Goal: Task Accomplishment & Management: Manage account settings

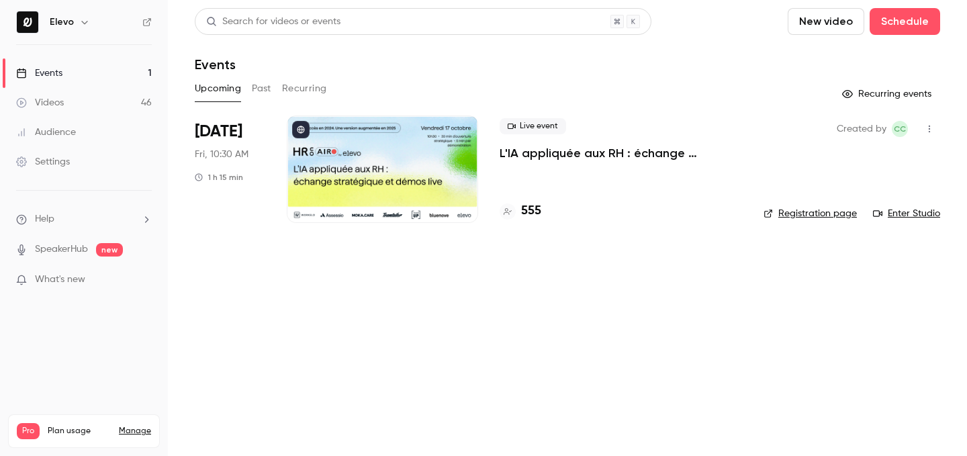
click at [630, 156] on p "L'IA appliquée aux RH : échange stratégique et démos live." at bounding box center [621, 153] width 242 height 16
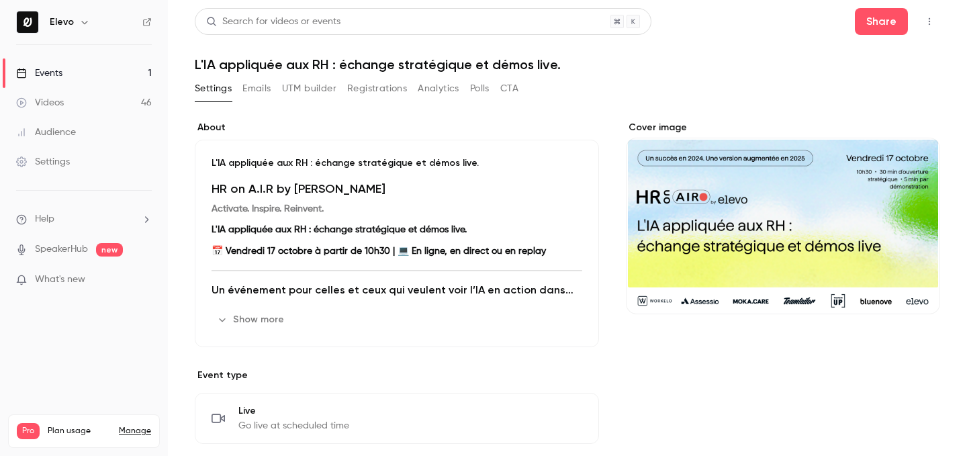
click at [381, 93] on button "Registrations" at bounding box center [377, 88] width 60 height 21
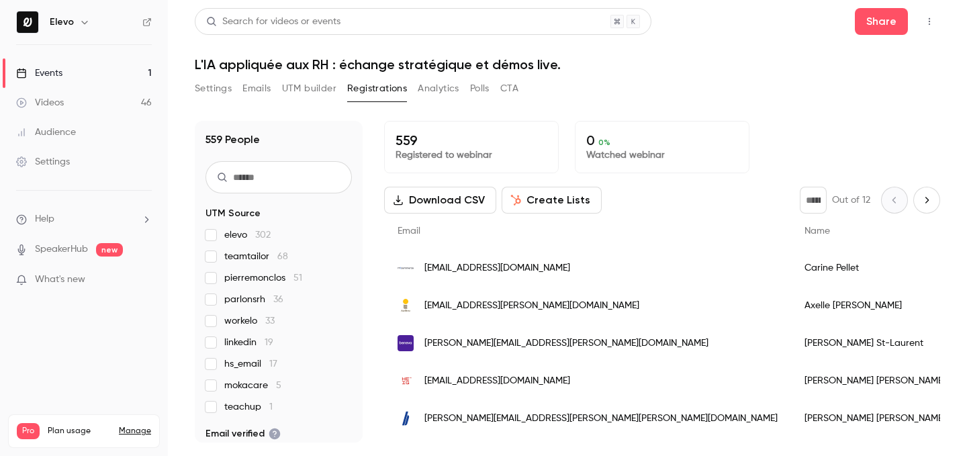
click at [138, 73] on link "Events 1" at bounding box center [84, 73] width 168 height 30
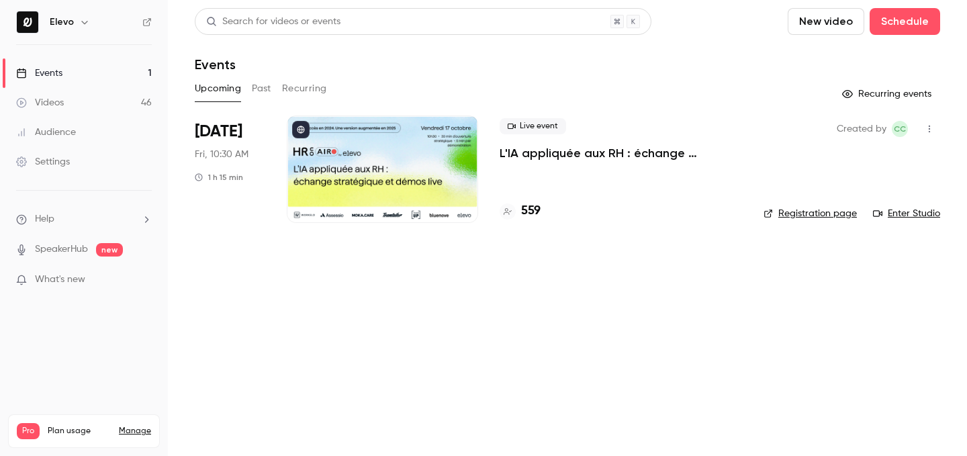
click at [541, 75] on div "Search for videos or events New video Schedule Events Upcoming Past Recurring R…" at bounding box center [567, 123] width 745 height 231
click at [528, 216] on h4 "559" at bounding box center [530, 211] width 19 height 18
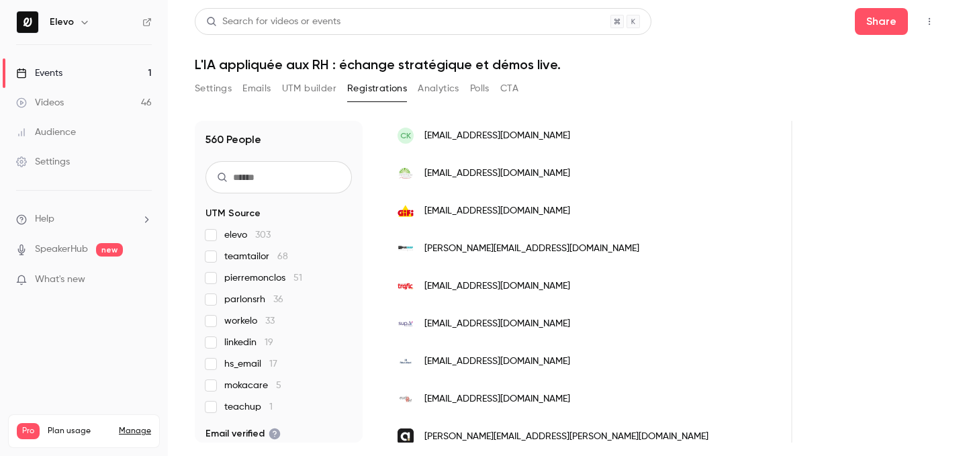
scroll to position [1687, 0]
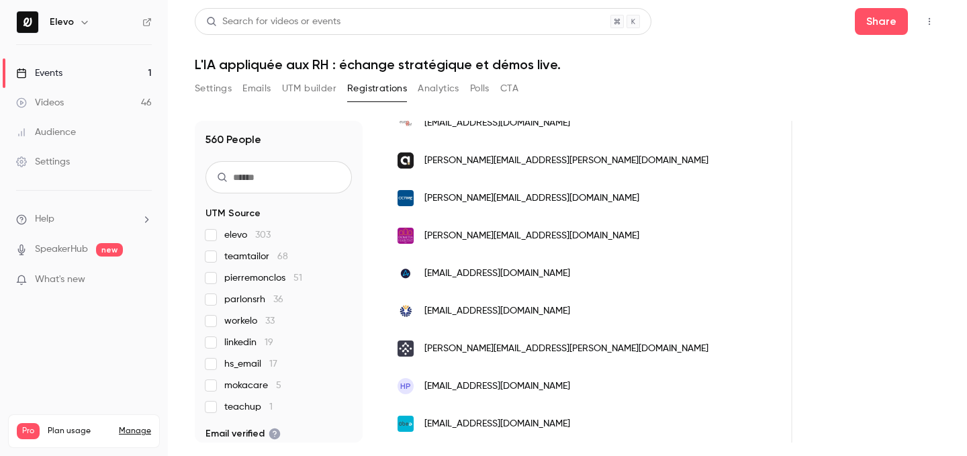
click at [93, 71] on link "Events 1" at bounding box center [84, 73] width 168 height 30
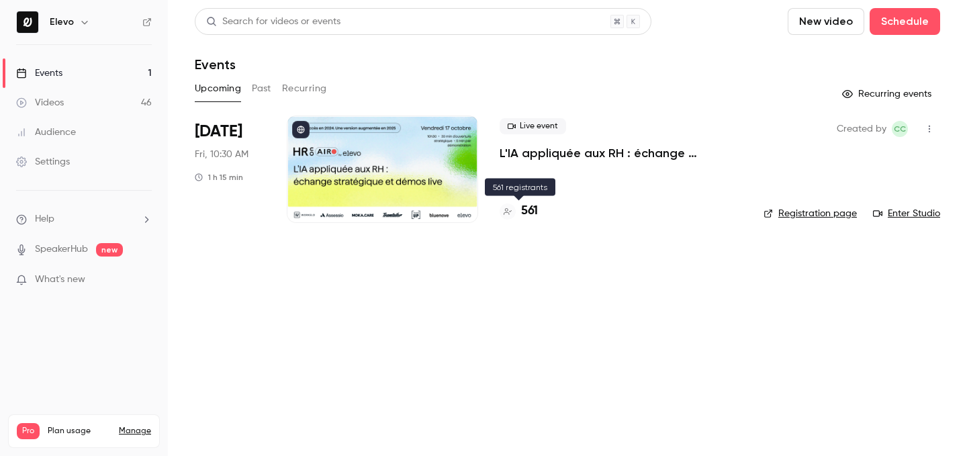
click at [534, 207] on h4 "561" at bounding box center [529, 211] width 17 height 18
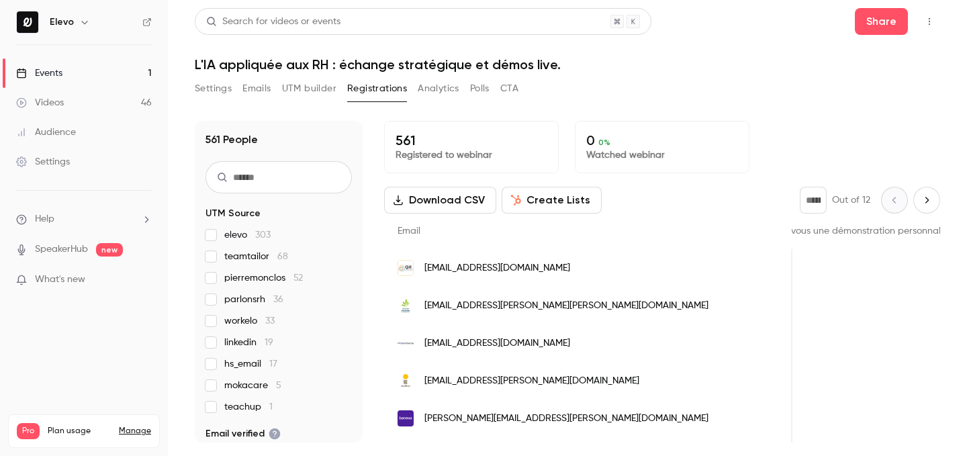
scroll to position [0, 1431]
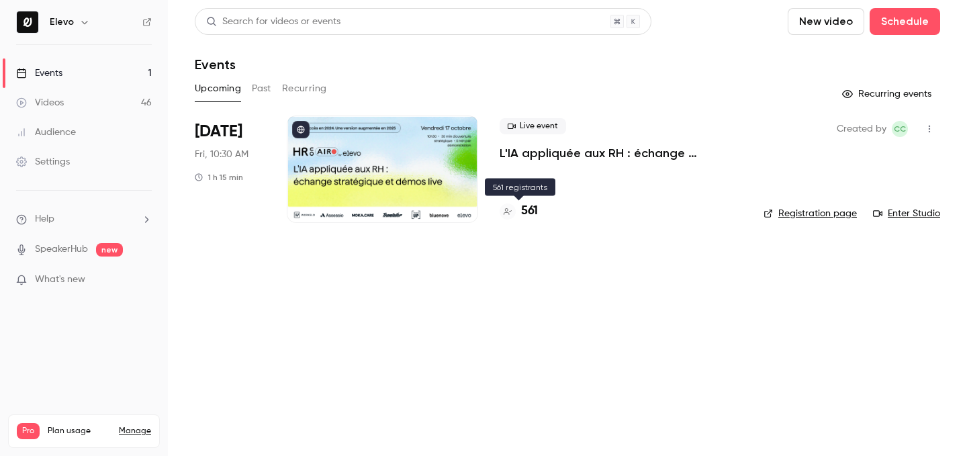
click at [533, 218] on h4 "561" at bounding box center [529, 211] width 17 height 18
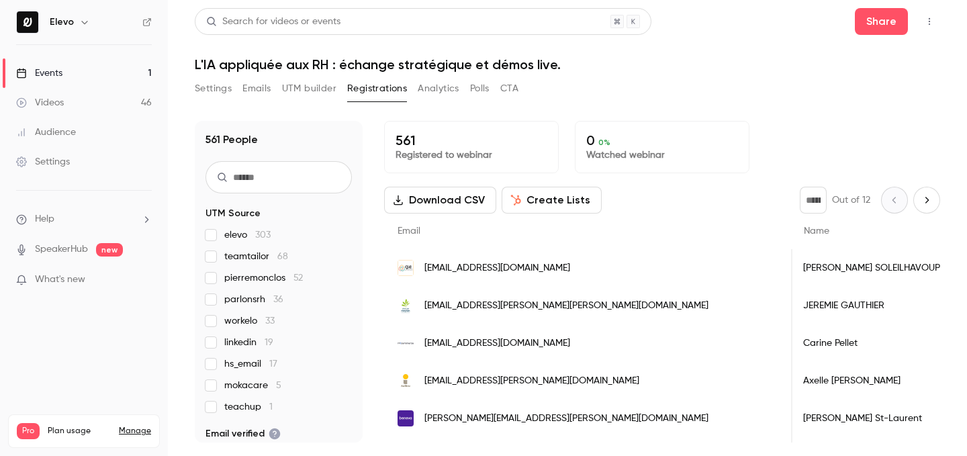
scroll to position [266, 0]
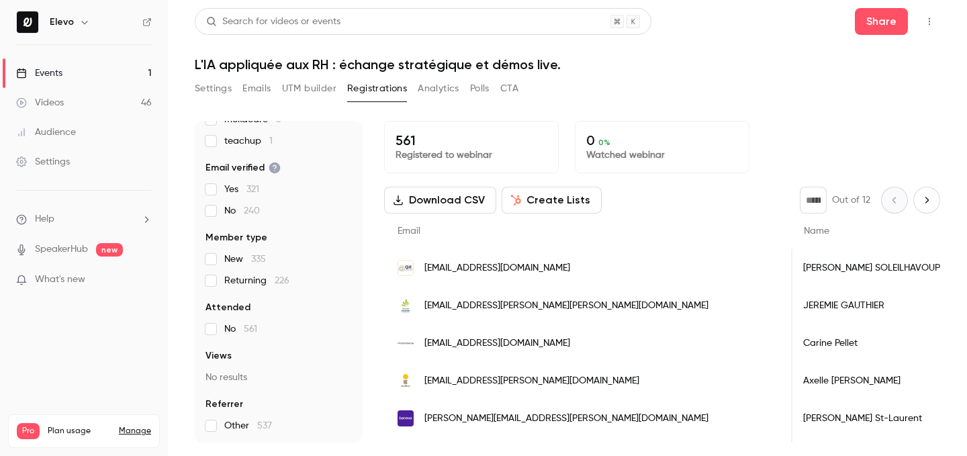
click at [138, 75] on link "Events 1" at bounding box center [84, 73] width 168 height 30
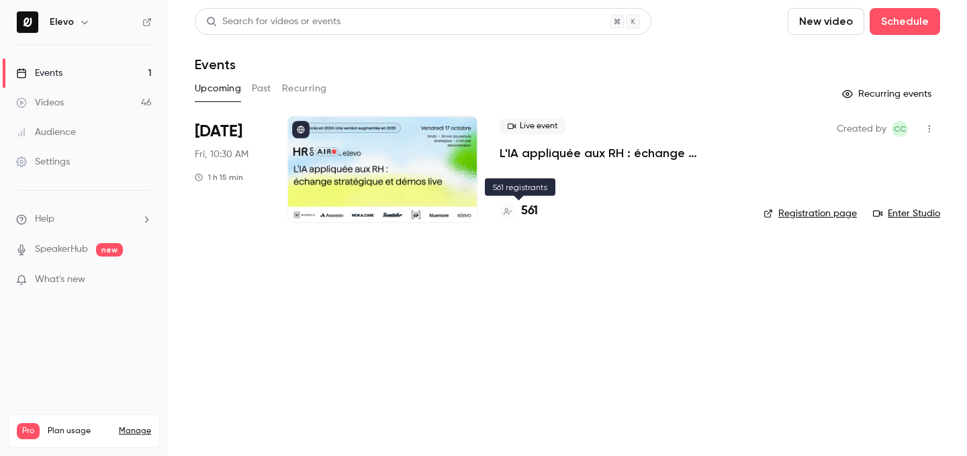
click at [525, 208] on h4 "561" at bounding box center [529, 211] width 17 height 18
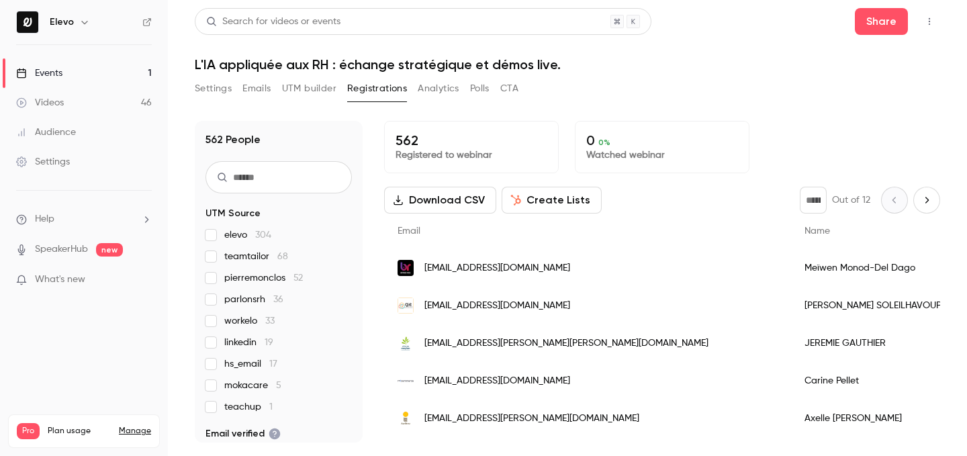
click at [121, 70] on link "Events 1" at bounding box center [84, 73] width 168 height 30
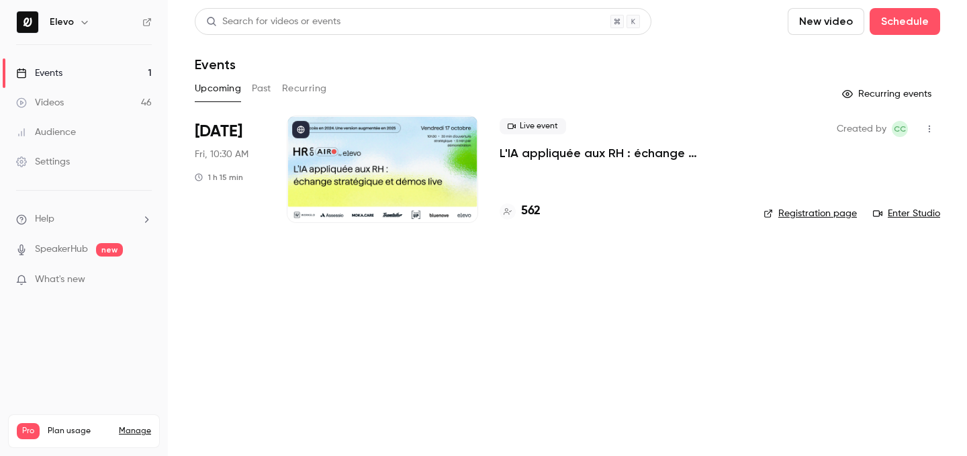
click at [537, 214] on h4 "562" at bounding box center [530, 211] width 19 height 18
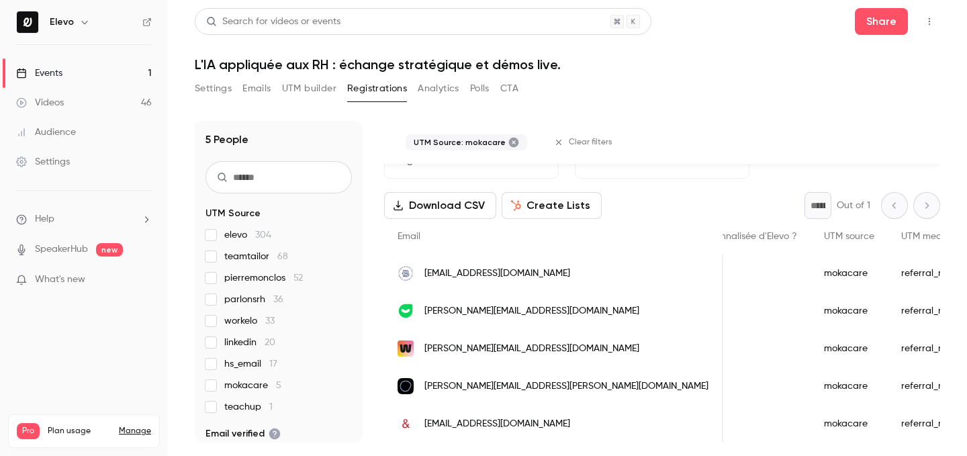
scroll to position [0, 1191]
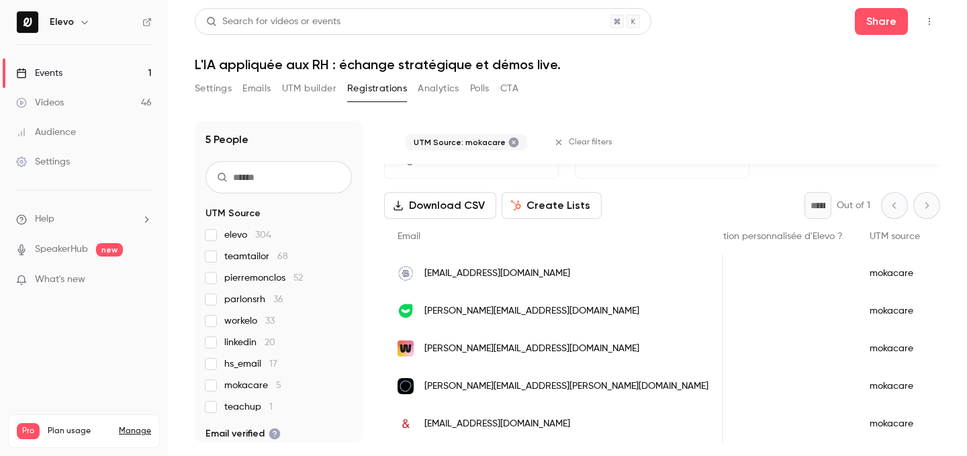
click at [518, 312] on span "camille.duchasseint@zestmeup.com" at bounding box center [531, 311] width 215 height 14
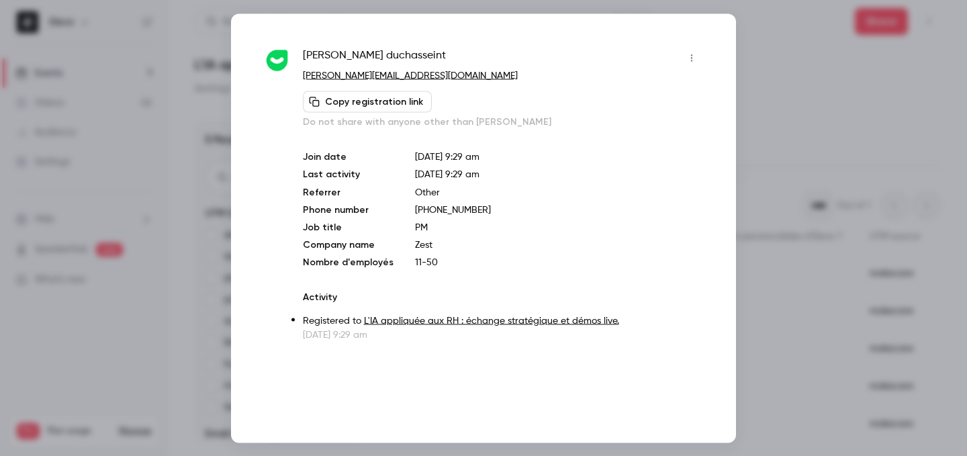
click at [686, 65] on button "button" at bounding box center [691, 57] width 21 height 21
click at [633, 89] on div "Block from all events" at bounding box center [640, 91] width 102 height 13
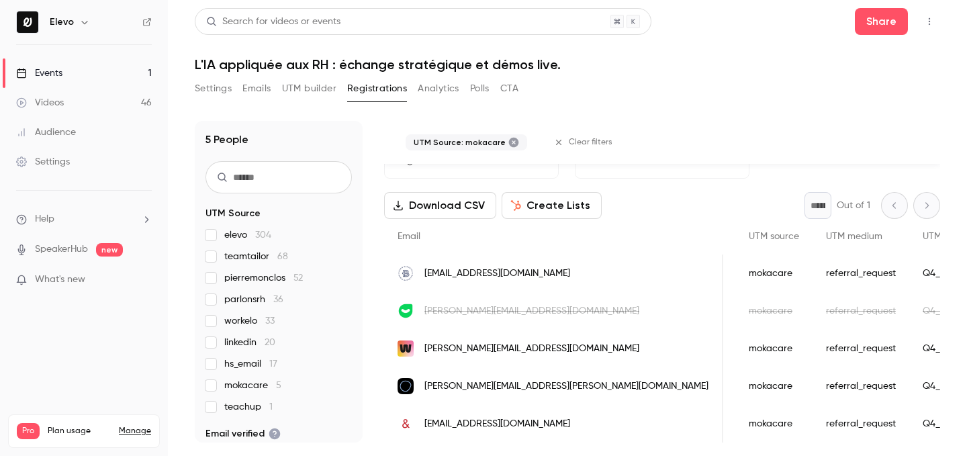
scroll to position [0, 1369]
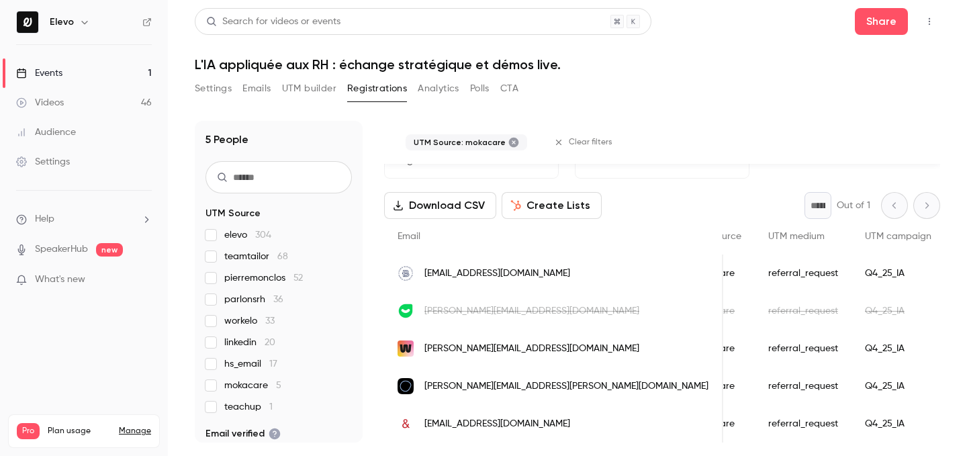
click at [574, 313] on span "camille.duchasseint@zestmeup.com" at bounding box center [531, 311] width 215 height 14
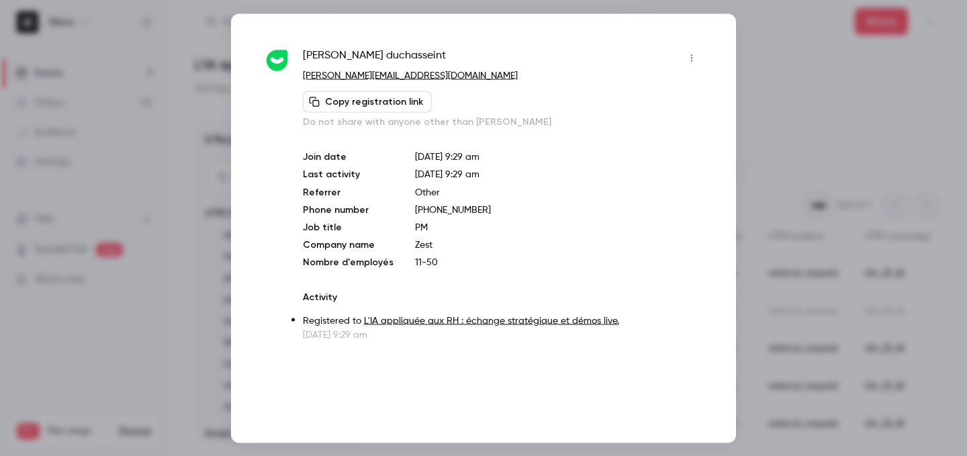
click at [782, 103] on div at bounding box center [483, 228] width 967 height 456
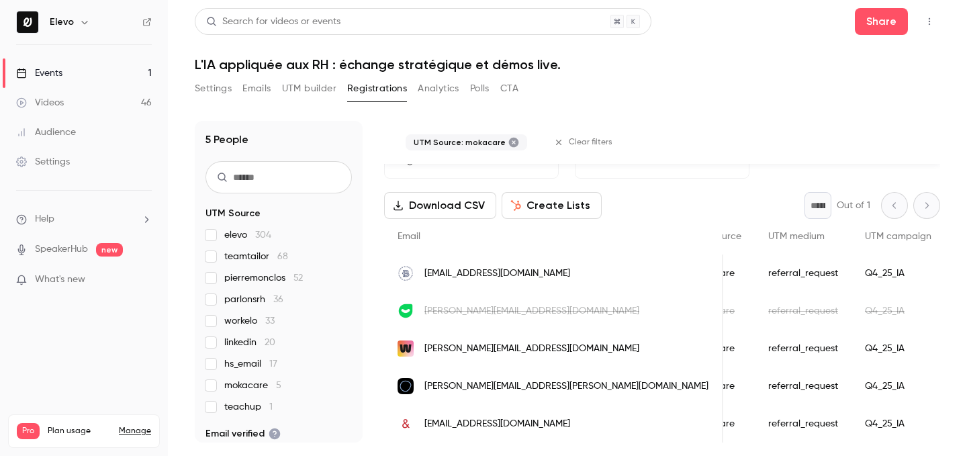
click at [133, 75] on link "Events 1" at bounding box center [84, 73] width 168 height 30
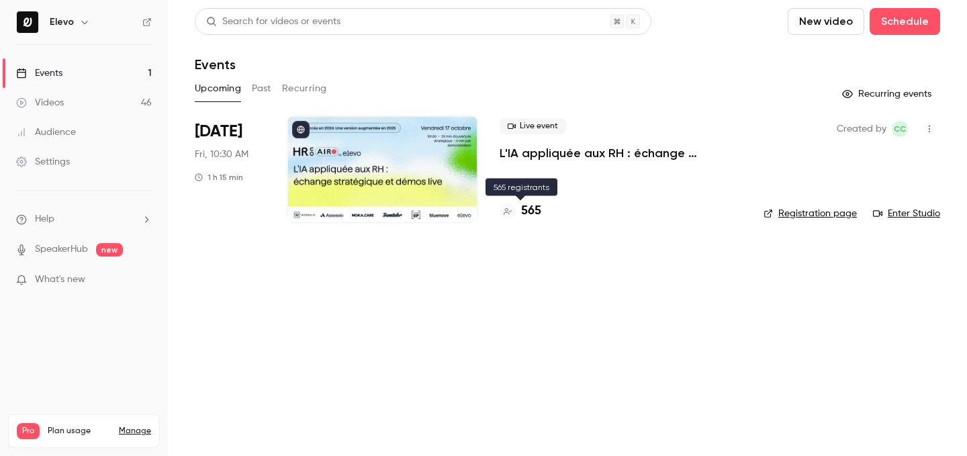
click at [522, 216] on h4 "565" at bounding box center [531, 211] width 20 height 18
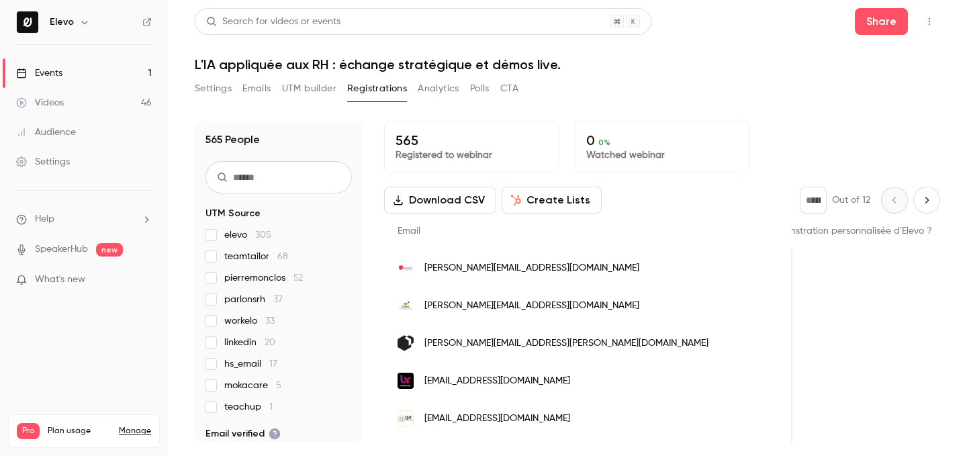
scroll to position [0, 1283]
click at [130, 78] on link "Events 1" at bounding box center [84, 73] width 168 height 30
